Goal: Transaction & Acquisition: Purchase product/service

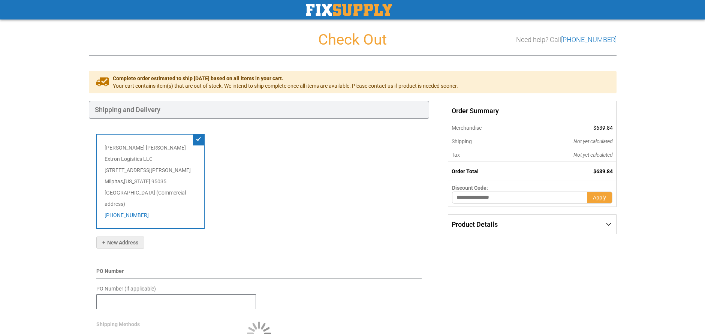
click at [129, 157] on div "ALEXANDER ROMERO Extron Logistics LLC 496 South Abbott Ave Milpitas , Californi…" at bounding box center [150, 181] width 109 height 95
click at [153, 171] on div "ALEXANDER ROMERO Extron Logistics LLC 496 South Abbott Ave Milpitas , Californi…" at bounding box center [150, 181] width 109 height 95
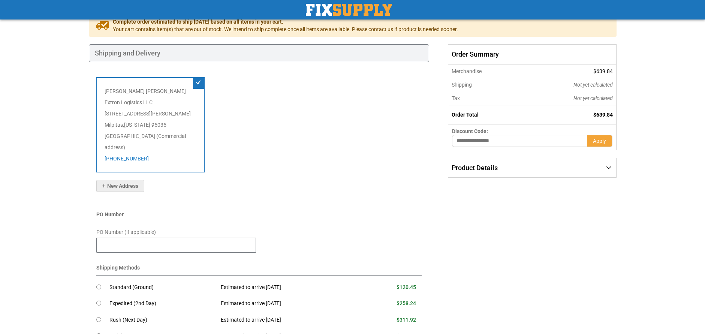
scroll to position [75, 0]
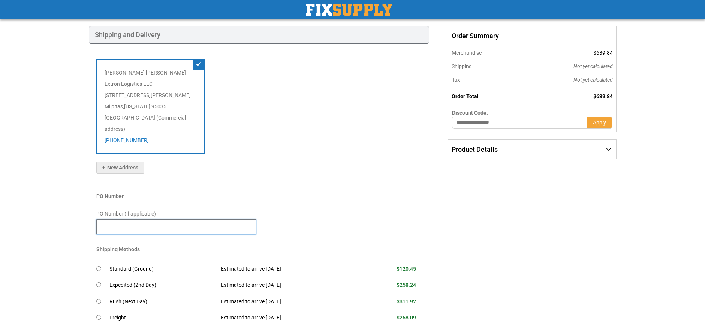
click at [120, 219] on input "PO Number (if applicable)" at bounding box center [176, 226] width 160 height 15
type input "******"
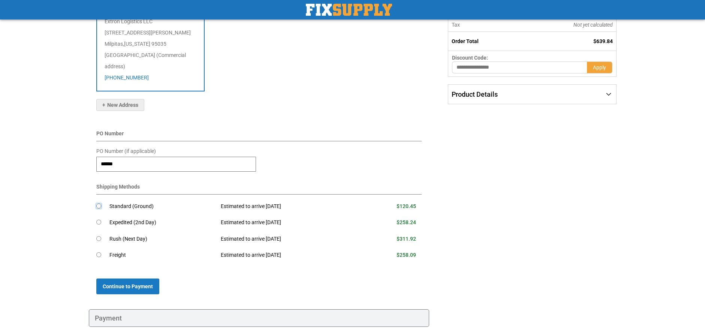
scroll to position [150, 0]
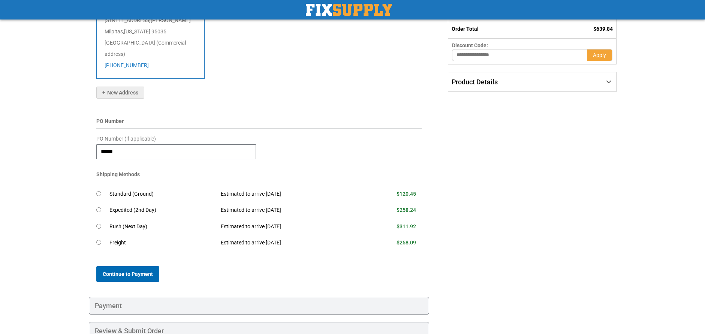
click at [138, 271] on span "Continue to Payment" at bounding box center [128, 274] width 50 height 6
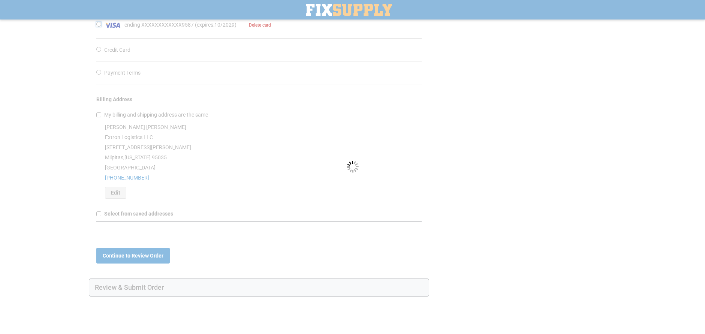
scroll to position [235, 0]
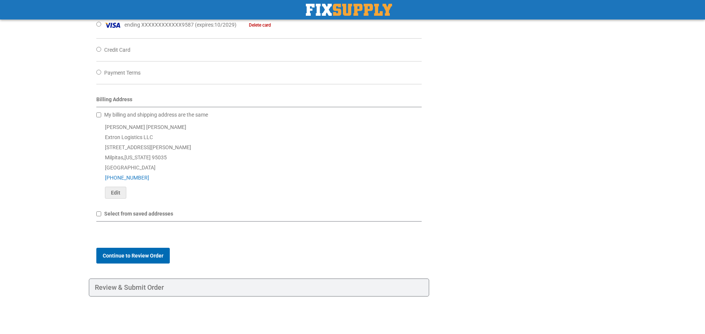
click at [133, 257] on span "Continue to Review Order" at bounding box center [133, 256] width 61 height 6
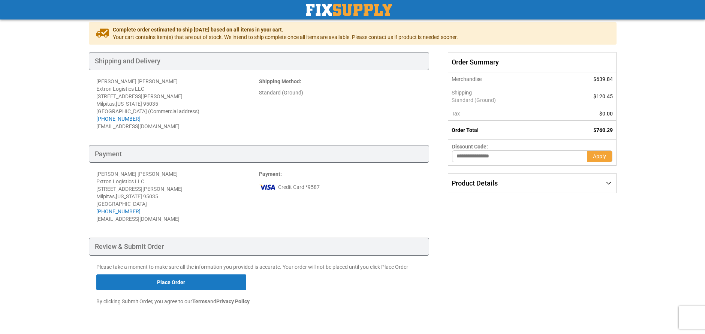
scroll to position [69, 0]
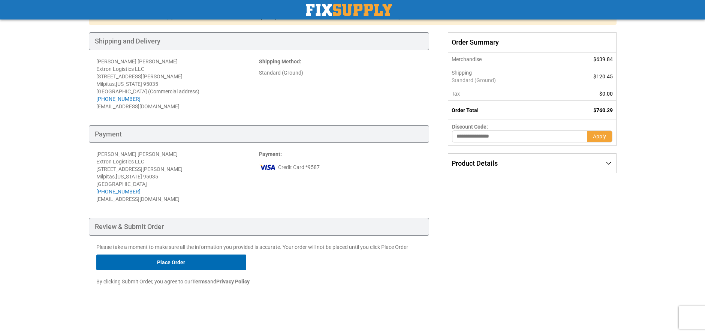
click at [204, 262] on button "Place Order" at bounding box center [171, 263] width 150 height 16
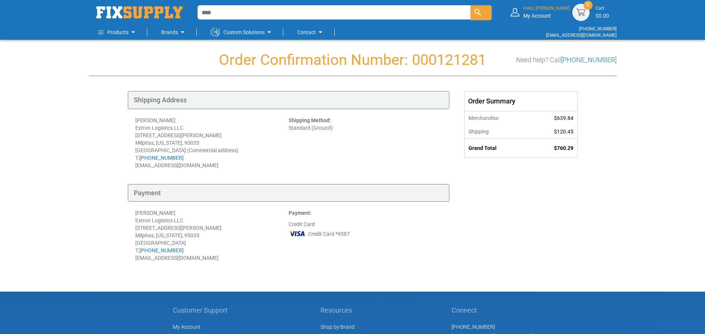
click at [544, 13] on div "Hello, [PERSON_NAME] My Account" at bounding box center [546, 12] width 46 height 14
